Goal: Find specific page/section

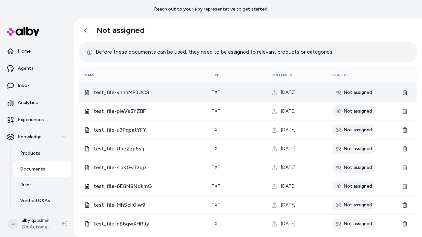
click at [404, 92] on icon at bounding box center [404, 92] width 5 height 5
